Goal: Information Seeking & Learning: Learn about a topic

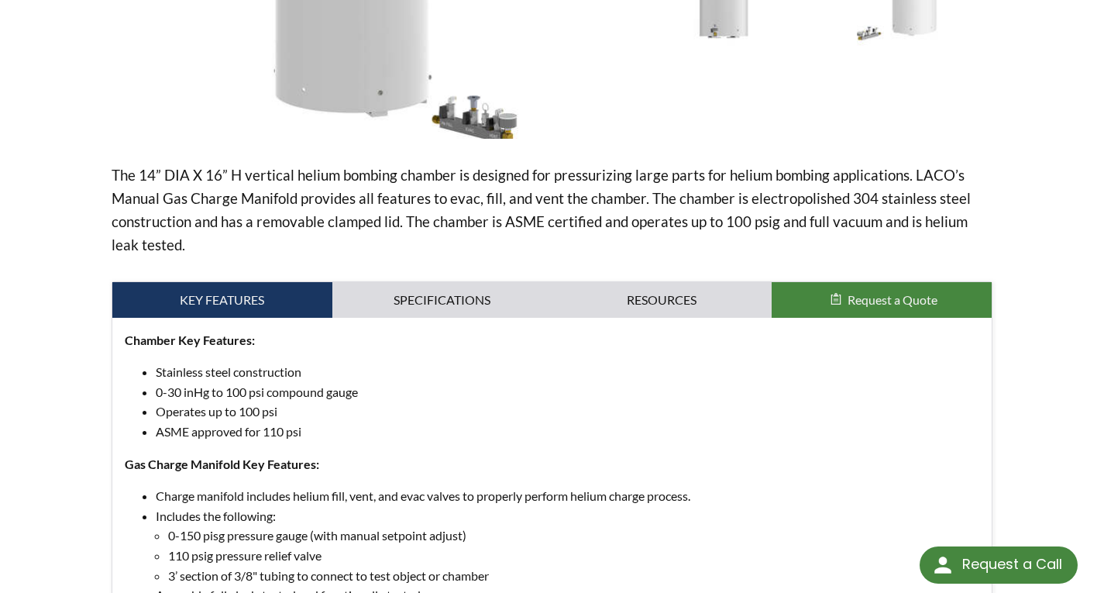
scroll to position [826, 0]
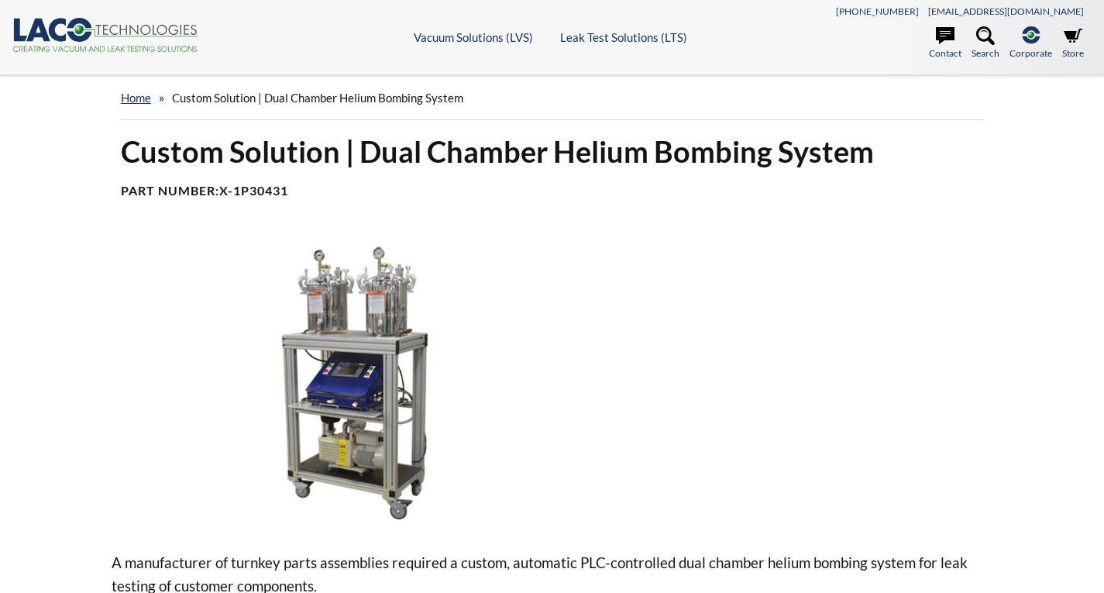
select select "วิดเจ็ตแปลภาษา"
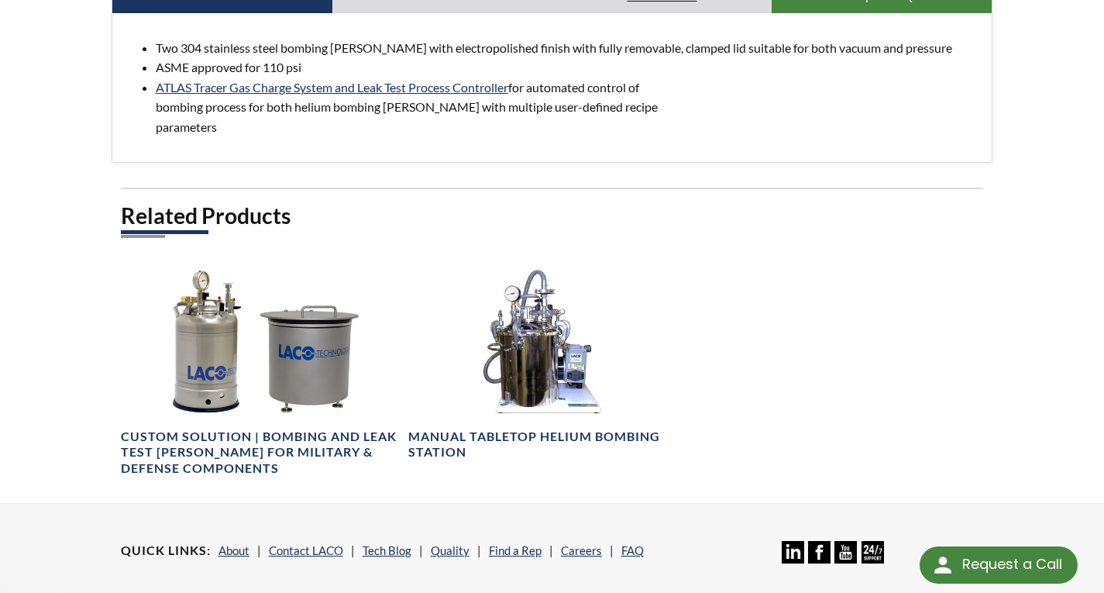
scroll to position [258, 0]
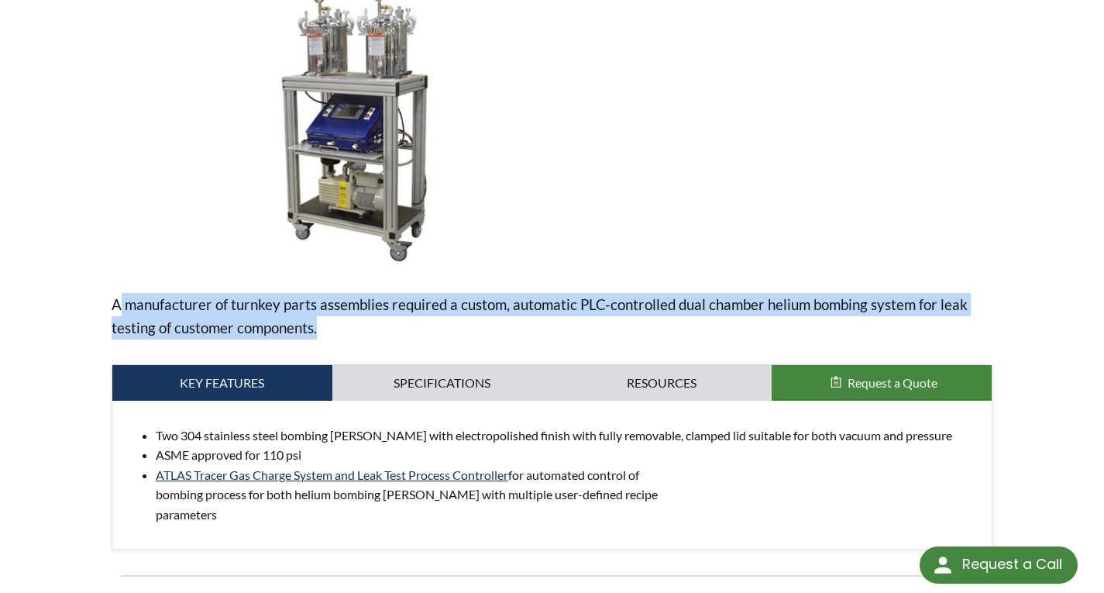
drag, startPoint x: 122, startPoint y: 308, endPoint x: 694, endPoint y: 331, distance: 572.3
click at [698, 327] on p "A manufacturer of turnkey parts assemblies required a custom, automatic PLC-con…" at bounding box center [553, 316] width 882 height 46
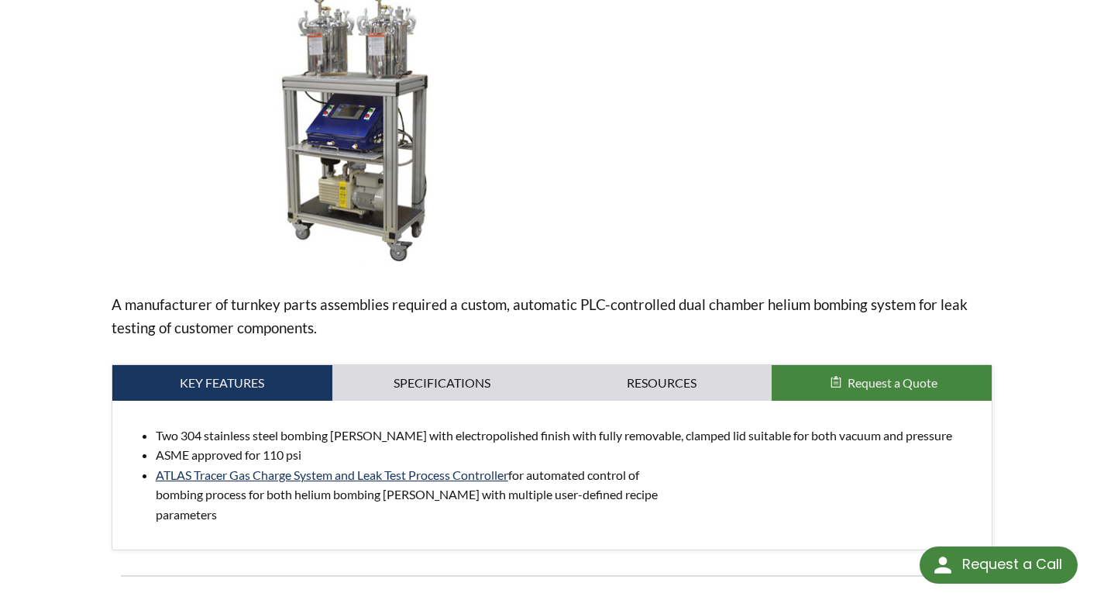
click at [676, 339] on div "A manufacturer of turnkey parts assemblies required a custom, automatic PLC-con…" at bounding box center [553, 264] width 882 height 572
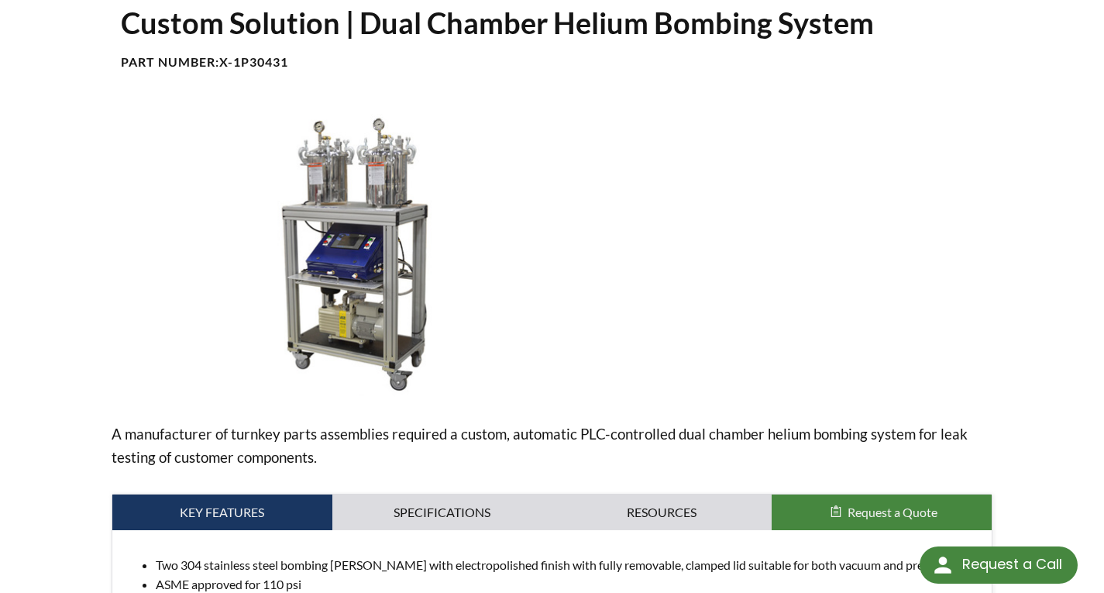
scroll to position [0, 0]
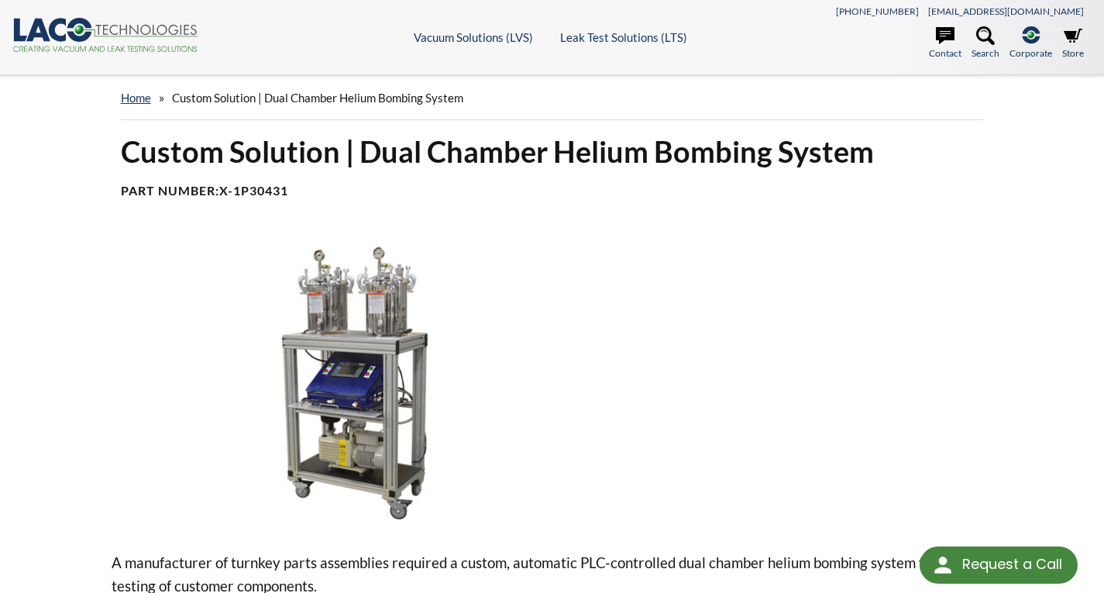
click at [524, 343] on img at bounding box center [370, 381] width 517 height 290
select select "วิดเจ็ตแปลภาษา"
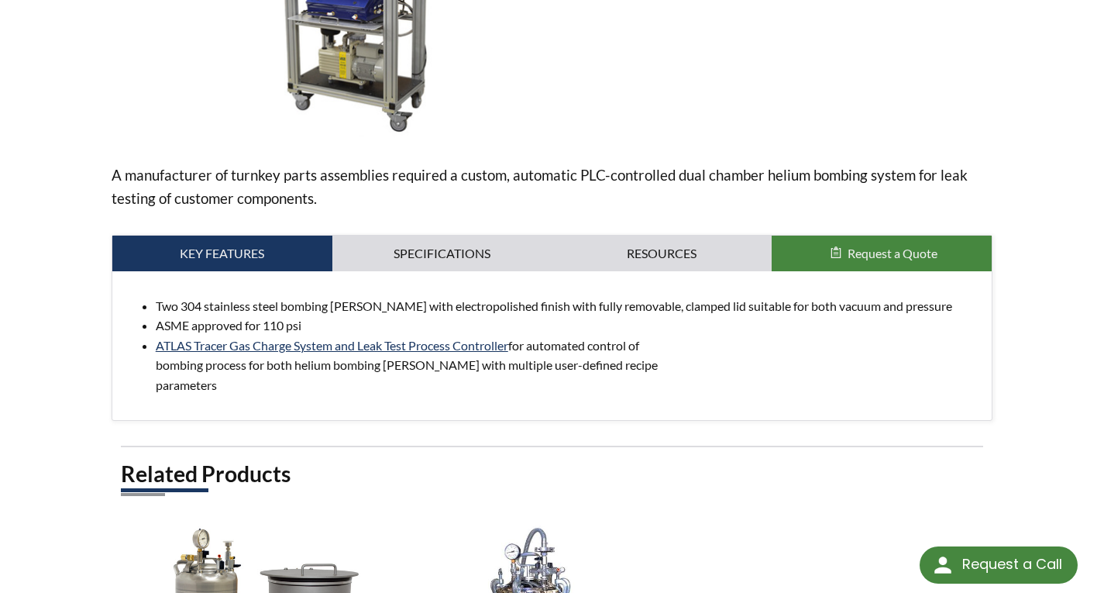
scroll to position [775, 0]
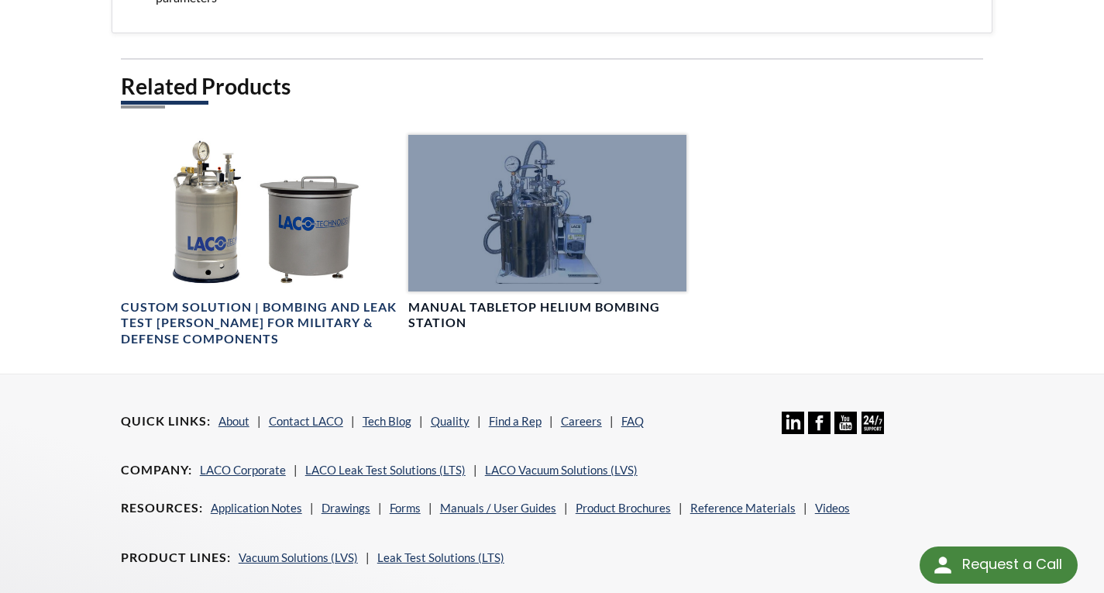
click at [556, 235] on div at bounding box center [547, 213] width 278 height 157
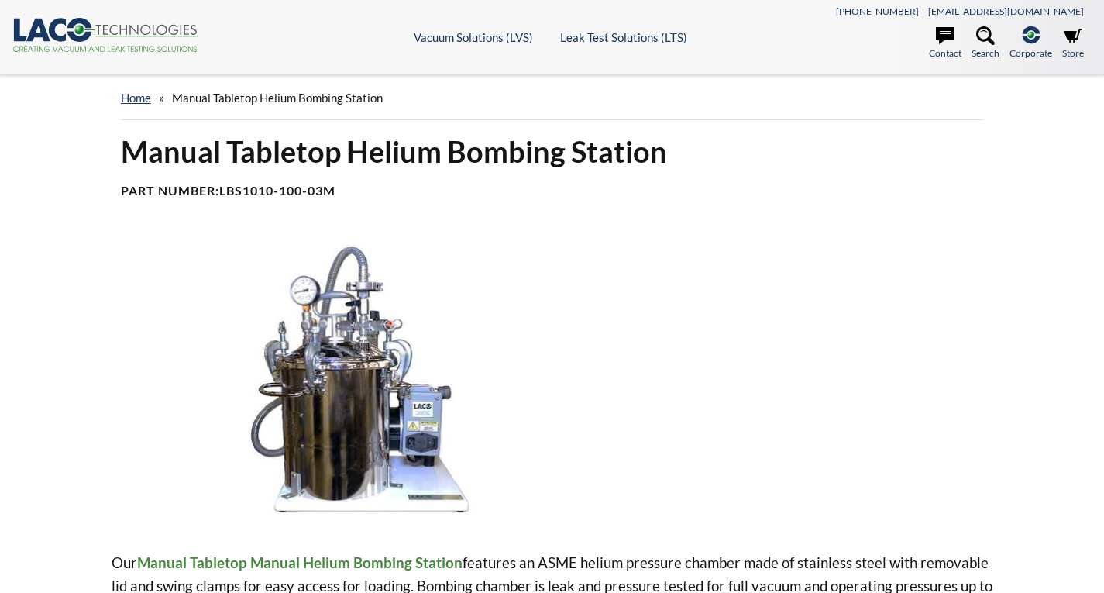
select select "วิดเจ็ตแปลภาษา"
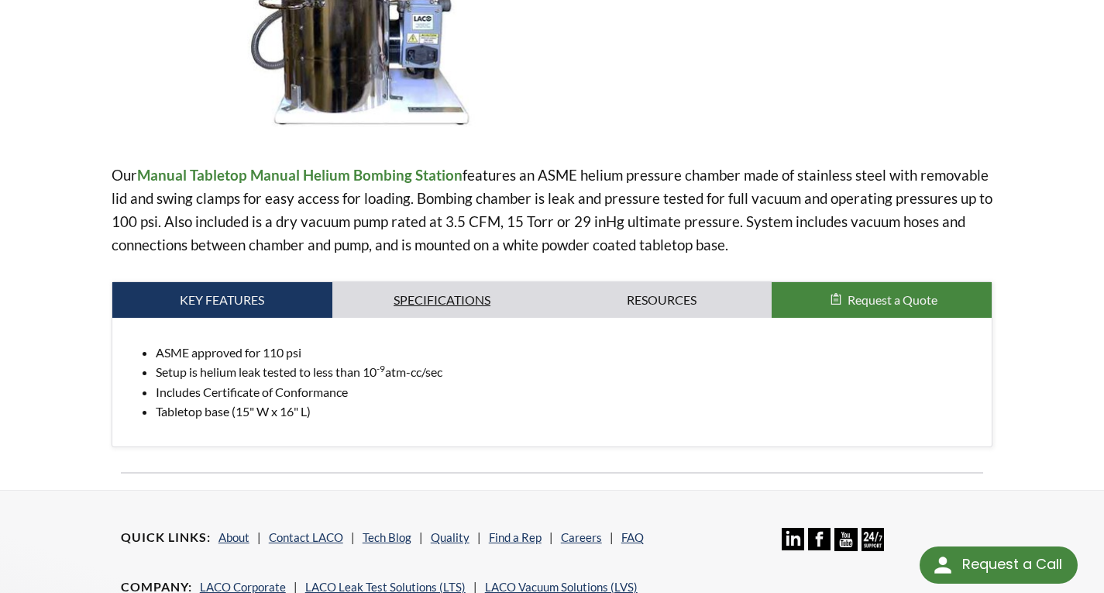
click at [419, 308] on link "Specifications" at bounding box center [442, 300] width 220 height 36
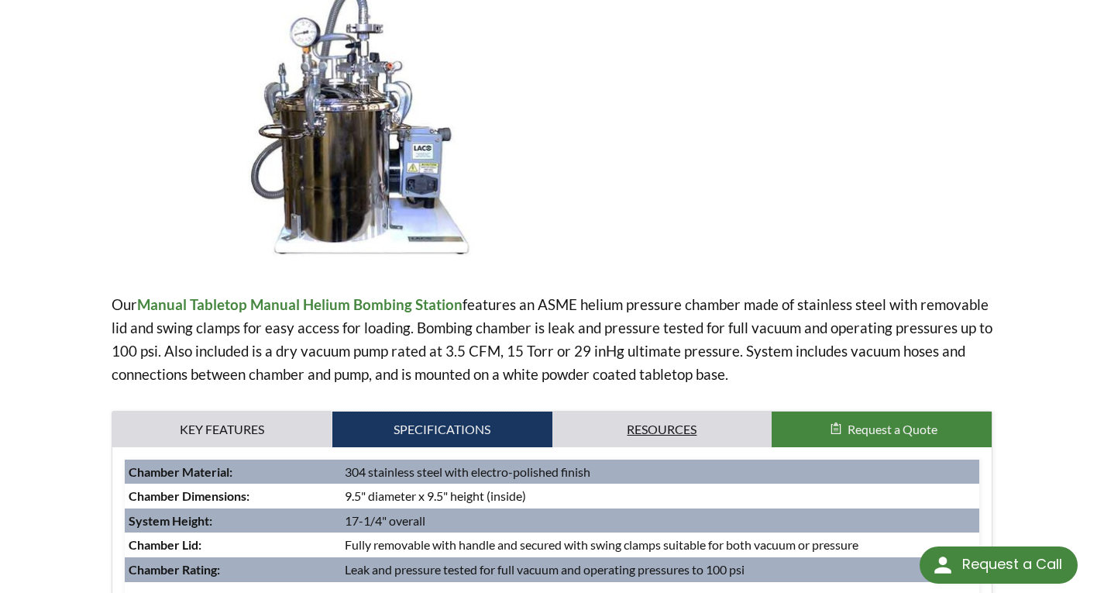
scroll to position [129, 0]
